Goal: Information Seeking & Learning: Find specific fact

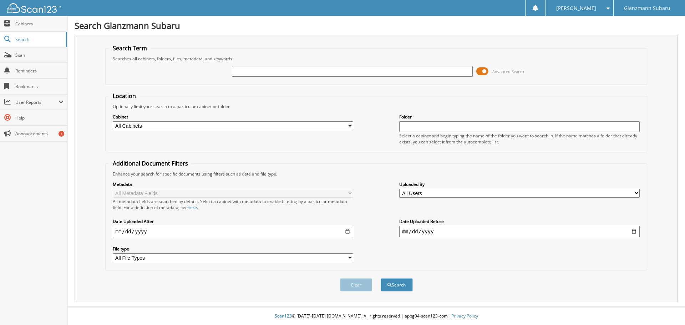
click at [482, 70] on span at bounding box center [482, 71] width 12 height 11
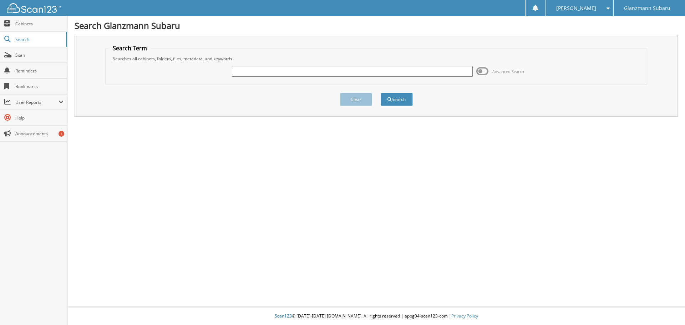
click at [316, 73] on input "text" at bounding box center [352, 71] width 240 height 11
type input "KAYLA LEE NGUYEN"
click at [380, 93] on button "Search" at bounding box center [396, 99] width 32 height 13
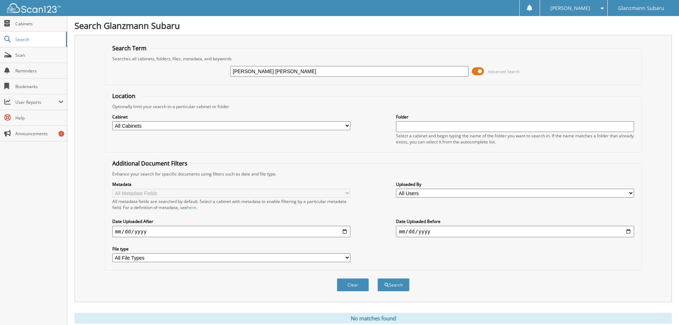
click at [478, 70] on span at bounding box center [478, 71] width 12 height 11
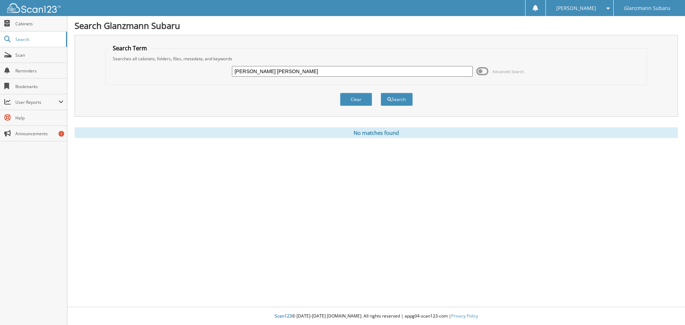
click at [322, 73] on input "[PERSON_NAME] [PERSON_NAME]" at bounding box center [352, 71] width 240 height 11
click at [403, 101] on button "Search" at bounding box center [396, 99] width 32 height 13
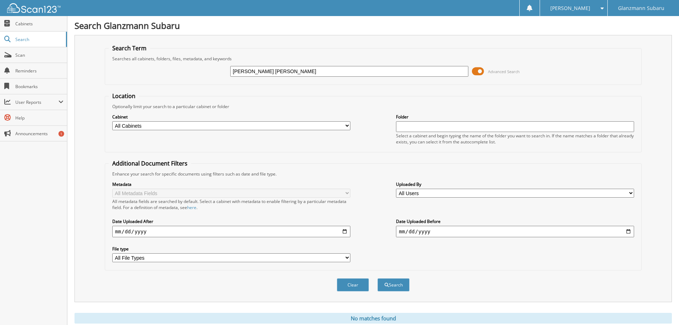
click at [481, 69] on span at bounding box center [478, 71] width 12 height 11
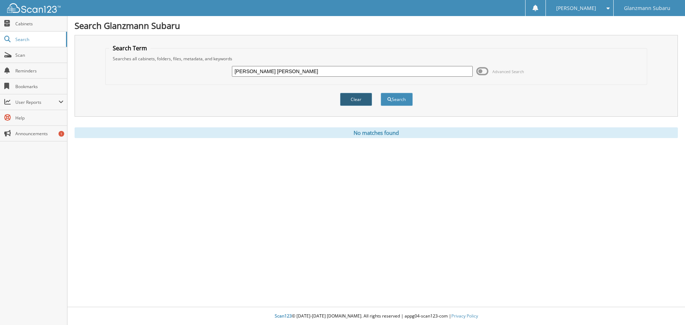
click at [357, 101] on button "Clear" at bounding box center [356, 99] width 32 height 13
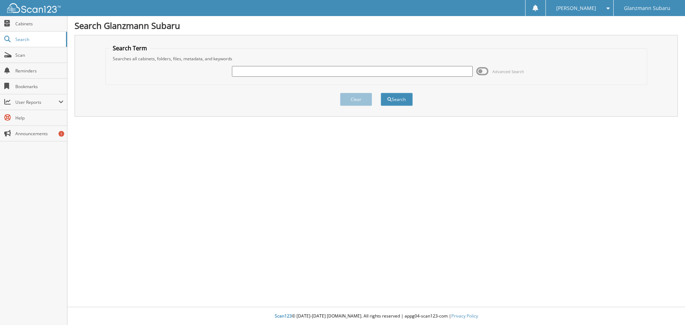
click at [266, 70] on input "text" at bounding box center [352, 71] width 240 height 11
type input "[PERSON_NAME]"
click at [380, 93] on button "Search" at bounding box center [396, 99] width 32 height 13
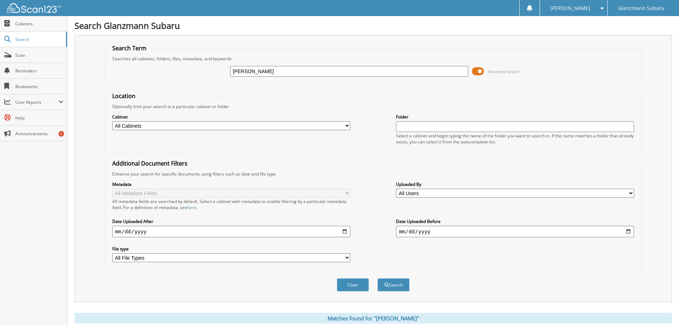
click at [481, 70] on span at bounding box center [478, 71] width 12 height 11
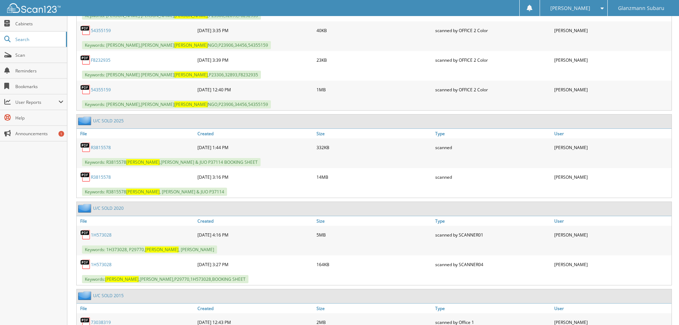
scroll to position [3778, 0]
